Goal: Check status

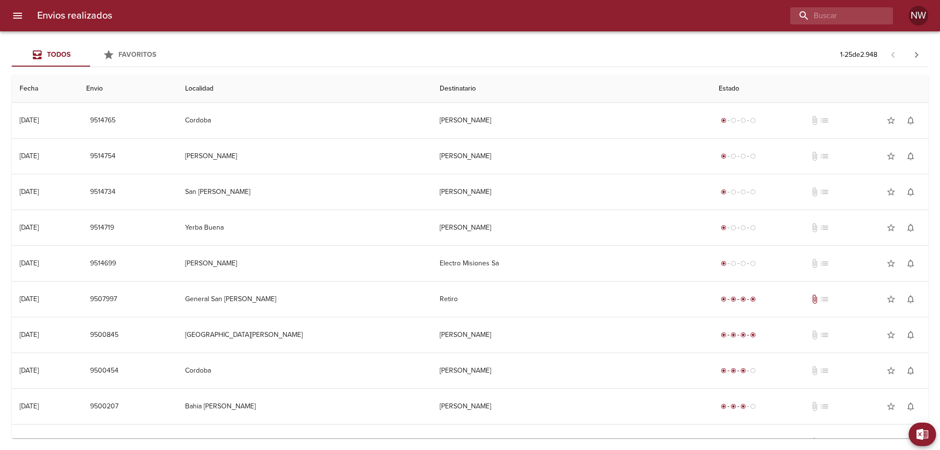
scroll to position [294, 0]
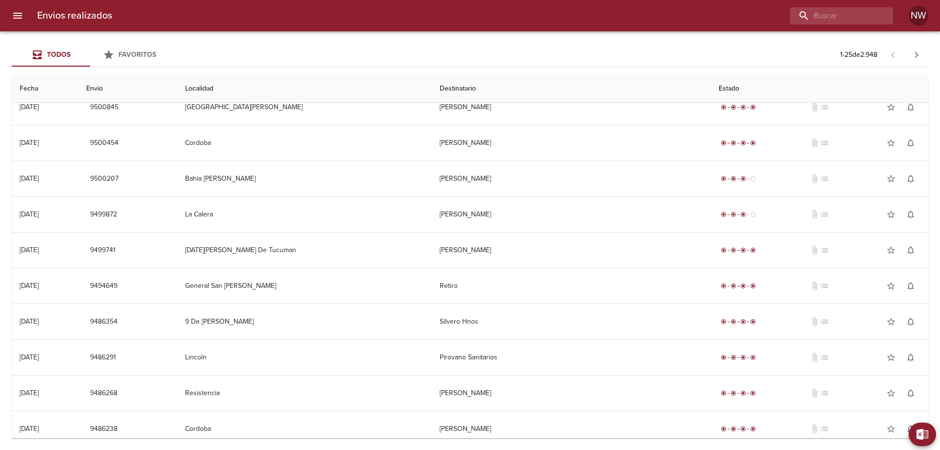
scroll to position [245, 0]
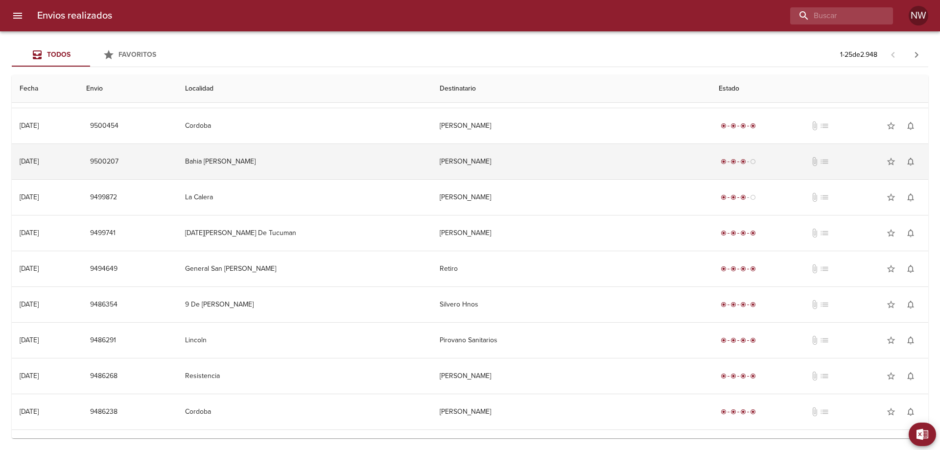
click at [573, 169] on td "[PERSON_NAME]" at bounding box center [572, 161] width 280 height 35
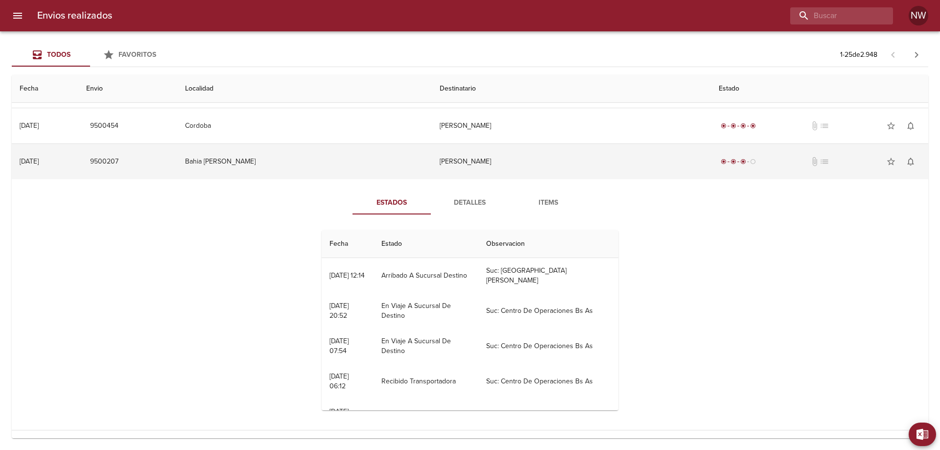
click at [472, 179] on td "[PERSON_NAME]" at bounding box center [572, 161] width 280 height 35
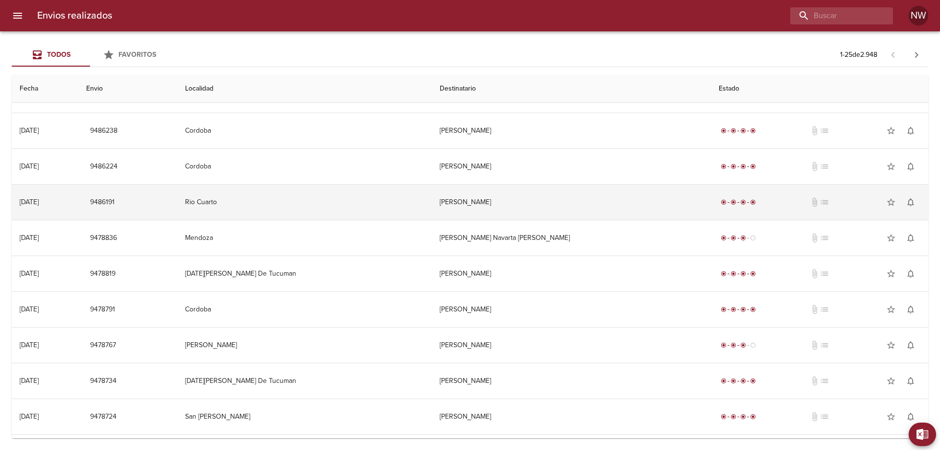
scroll to position [588, 0]
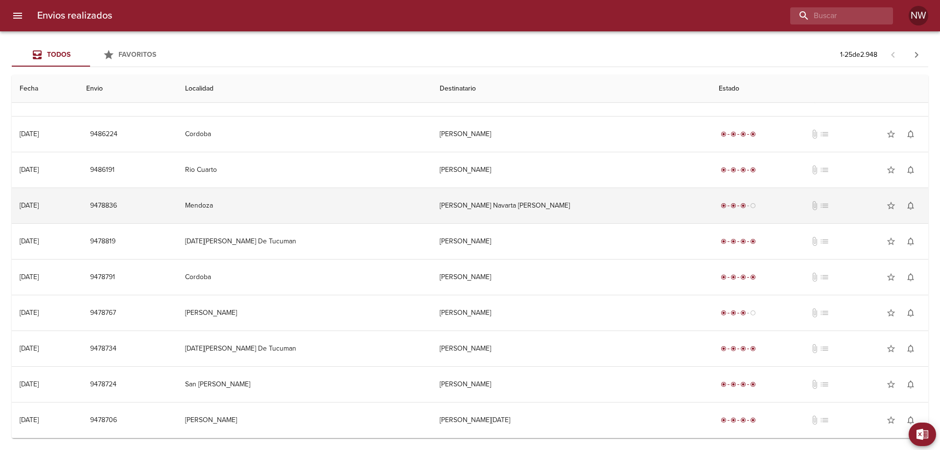
click at [512, 208] on td "[PERSON_NAME] Navarta [PERSON_NAME]" at bounding box center [572, 205] width 280 height 35
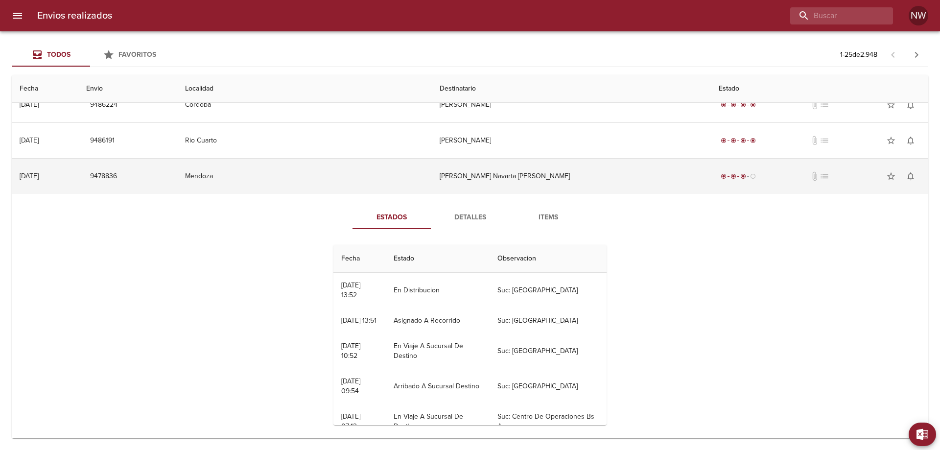
click at [512, 194] on td "[PERSON_NAME] Navarta [PERSON_NAME]" at bounding box center [572, 176] width 280 height 35
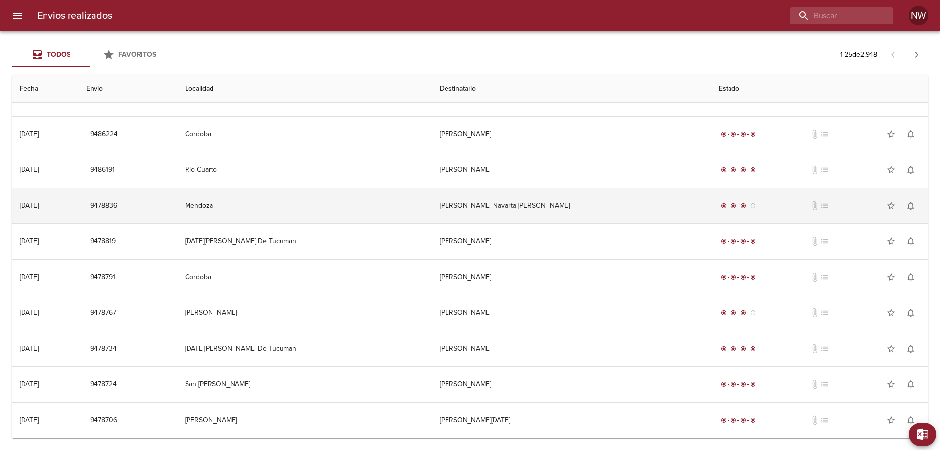
scroll to position [594, 0]
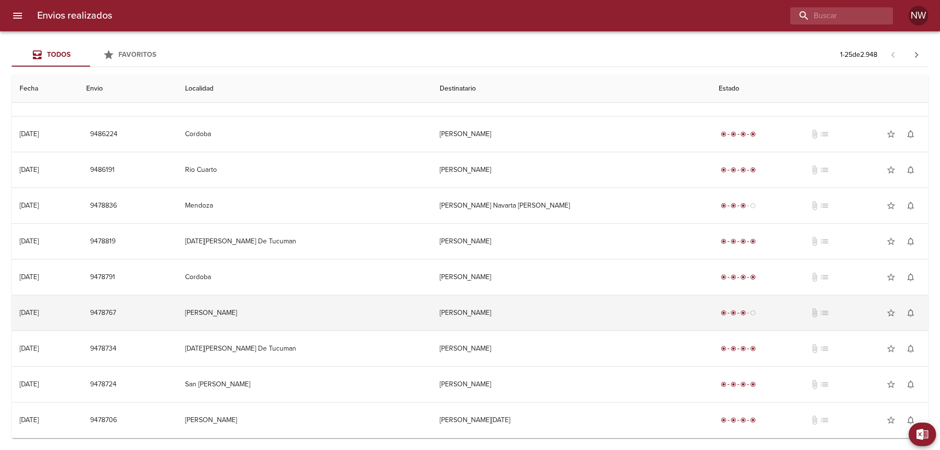
click at [527, 311] on td "[PERSON_NAME]" at bounding box center [572, 312] width 280 height 35
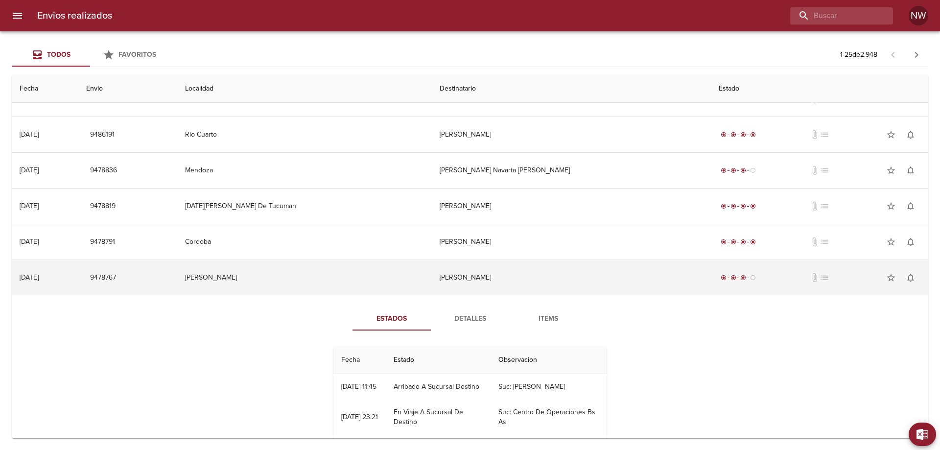
scroll to position [692, 0]
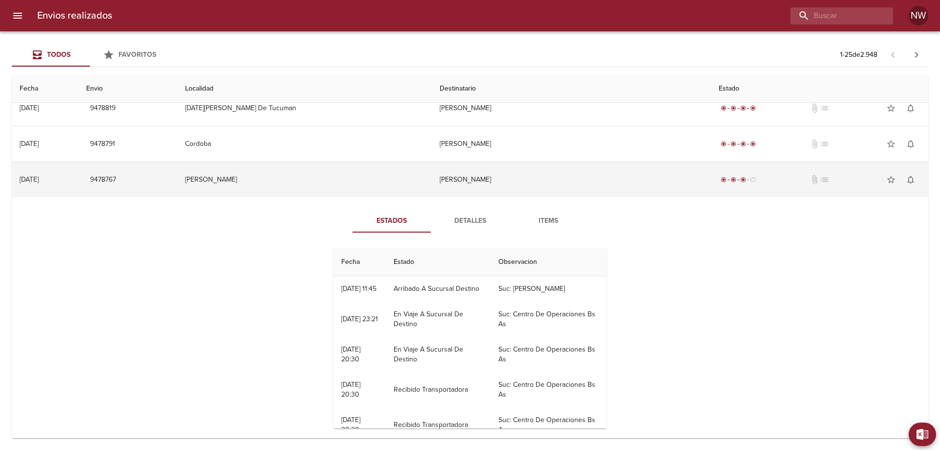
click at [524, 197] on td "[PERSON_NAME]" at bounding box center [572, 179] width 280 height 35
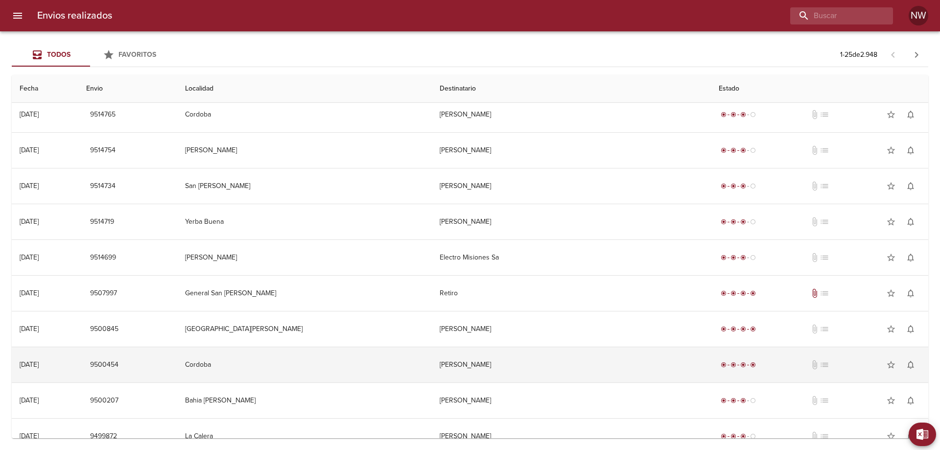
scroll to position [0, 0]
